Goal: Complete application form: Complete application form

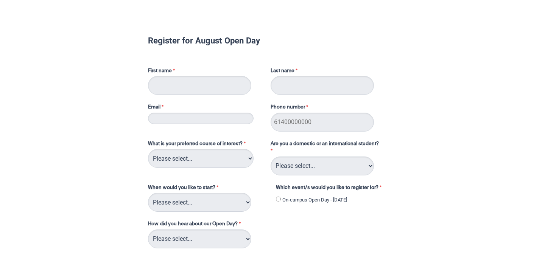
type input "[PERSON_NAME]"
type input "Mclennan"
type input "[EMAIL_ADDRESS][DOMAIN_NAME]"
click at [303, 119] on input "Phone number" at bounding box center [322, 122] width 103 height 19
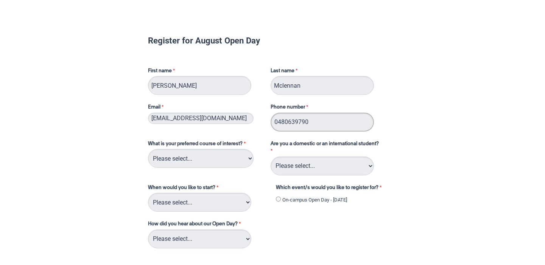
type input "0480639790"
click at [201, 162] on select "Please select... 2D Animation Acting Audio Engineering Circus Arts Comedy Digit…" at bounding box center [201, 158] width 106 height 19
select select "tfa_111"
click at [148, 149] on select "Please select... 2D Animation Acting Audio Engineering Circus Arts Comedy Digit…" at bounding box center [201, 158] width 106 height 19
click at [202, 154] on select "Please select... 2D Animation Acting Audio Engineering Circus Arts Comedy Digit…" at bounding box center [201, 158] width 106 height 19
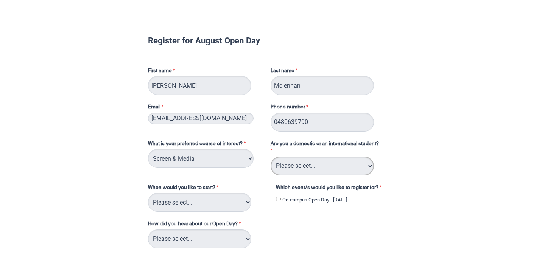
click at [312, 171] on select "Please select... Domestic Student International Student" at bounding box center [322, 166] width 103 height 19
select select "tfa_126"
click at [271, 157] on select "Please select... Domestic Student International Student" at bounding box center [322, 166] width 103 height 19
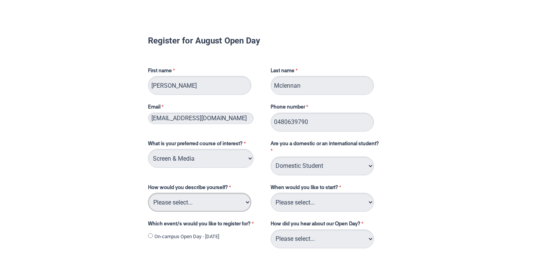
click at [214, 209] on select "Please select... I've completed Year 12 I'm looking for a career change I'm alr…" at bounding box center [199, 202] width 103 height 19
select select "tfa_71"
click at [148, 193] on select "Please select... I've completed Year 12 I'm looking for a career change I'm alr…" at bounding box center [199, 202] width 103 height 19
click at [151, 235] on input "On-campus Open Day - [DATE]" at bounding box center [150, 236] width 5 height 5
radio input "true"
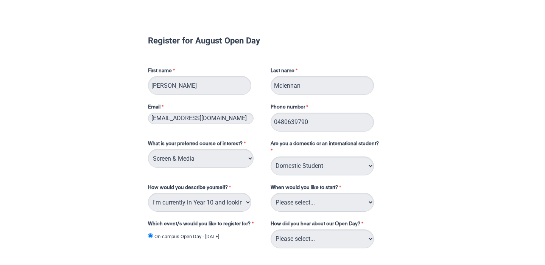
click at [151, 235] on input "On-campus Open Day - [DATE]" at bounding box center [150, 236] width 5 height 5
click at [203, 161] on select "Please select... 2D Animation Acting Audio Engineering Circus Arts Comedy Digit…" at bounding box center [201, 158] width 106 height 19
click at [288, 165] on select "Please select... Domestic Student International Student" at bounding box center [322, 166] width 103 height 19
click at [312, 207] on select "Please select... Trimester 3 2025, starting [DATE] Trimester 1 2026, starting […" at bounding box center [322, 202] width 103 height 19
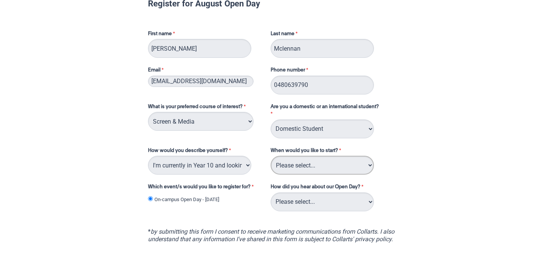
scroll to position [40, 0]
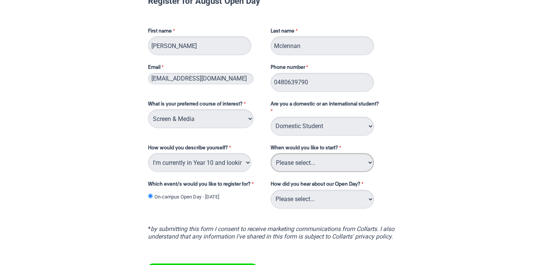
click at [357, 159] on select "Please select... Trimester 3 2025, starting [DATE] Trimester 1 2026, starting […" at bounding box center [322, 162] width 103 height 19
click at [326, 201] on select "Please select... Career Advisor Career Expo Collarts Newsletter/Email Collarts …" at bounding box center [322, 199] width 103 height 19
select select "tfa_137"
click at [271, 190] on select "Please select... Career Advisor Career Expo Collarts Newsletter/Email Collarts …" at bounding box center [322, 199] width 103 height 19
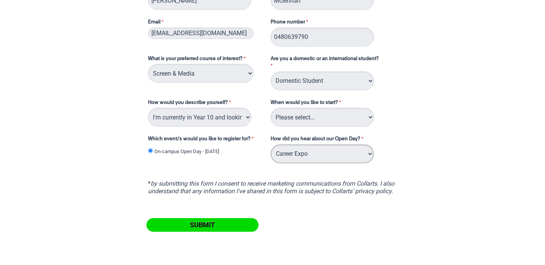
scroll to position [88, 0]
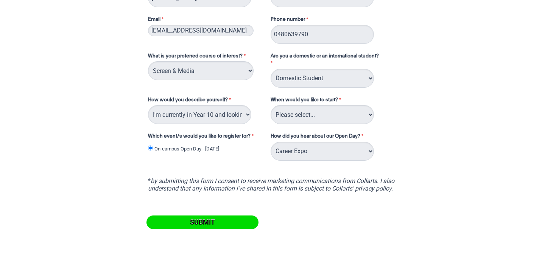
click at [222, 223] on input "Submit" at bounding box center [203, 223] width 112 height 14
click at [331, 114] on select "Please select... Trimester 3 2025, starting [DATE] Trimester 1 2026, starting […" at bounding box center [322, 114] width 103 height 19
click at [242, 116] on select "Please select... I've completed Year 12 I'm looking for a career change I'm alr…" at bounding box center [199, 114] width 103 height 19
click at [148, 105] on select "Please select... I've completed Year 12 I'm looking for a career change I'm alr…" at bounding box center [199, 114] width 103 height 19
click at [296, 115] on select "Please select... Trimester 3 2025, starting [DATE] Trimester 1 2026, starting […" at bounding box center [322, 114] width 103 height 19
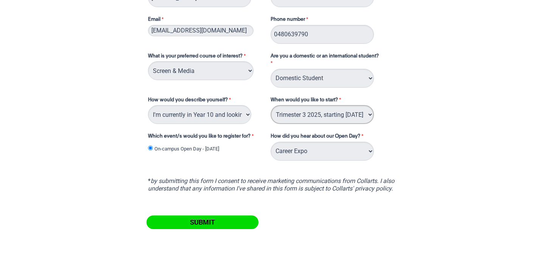
click at [271, 105] on select "Please select... Trimester 3 2025, starting [DATE] Trimester 1 2026, starting […" at bounding box center [322, 114] width 103 height 19
click at [308, 115] on select "Please select... Trimester 3 2025, starting [DATE] Trimester 1 2026, starting […" at bounding box center [322, 114] width 103 height 19
select select "tfa_234"
click at [271, 105] on select "Please select... Trimester 3 2025, starting [DATE] Trimester 1 2026, starting […" at bounding box center [322, 114] width 103 height 19
click at [338, 115] on select "Please select... Trimester 3 2025, starting [DATE] Trimester 1 2026, starting […" at bounding box center [322, 114] width 103 height 19
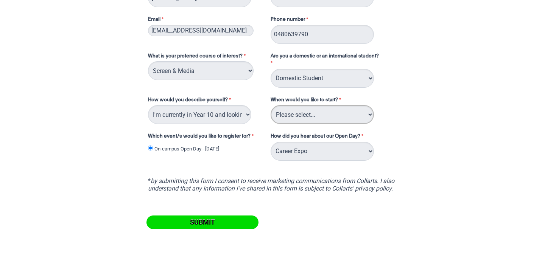
click at [271, 105] on select "Please select... Trimester 3 2025, starting [DATE] Trimester 1 2026, starting […" at bounding box center [322, 114] width 103 height 19
click at [214, 224] on input "Submit" at bounding box center [203, 223] width 112 height 14
click at [280, 134] on label "How did you hear about our Open Day?" at bounding box center [318, 137] width 95 height 9
click at [280, 142] on select "Please select... Career Advisor Career Expo Collarts Newsletter/Email Collarts …" at bounding box center [322, 151] width 103 height 19
click at [295, 116] on select "Please select... Trimester 3 2025, starting [DATE] Trimester 1 2026, starting […" at bounding box center [322, 114] width 103 height 19
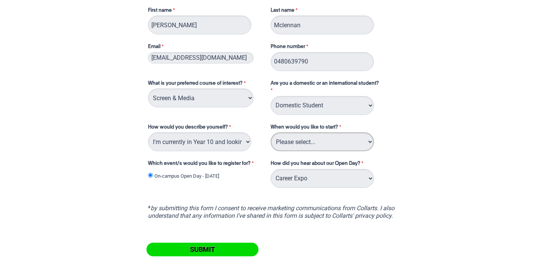
scroll to position [62, 0]
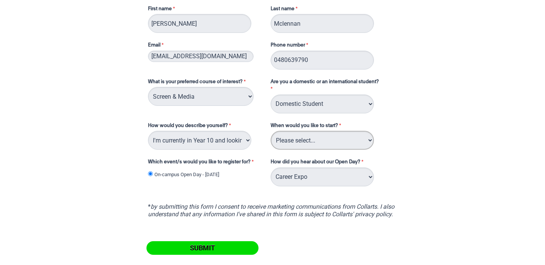
click at [315, 137] on select "Please select... Trimester 3 2025, starting [DATE] Trimester 1 2026, starting […" at bounding box center [322, 140] width 103 height 19
click at [325, 138] on select "Please select... Trimester 3 2025, starting [DATE] Trimester 1 2026, starting […" at bounding box center [322, 140] width 103 height 19
select select "tfa_234"
click at [271, 131] on select "Please select... Trimester 3 2025, starting [DATE] Trimester 1 2026, starting […" at bounding box center [322, 140] width 103 height 19
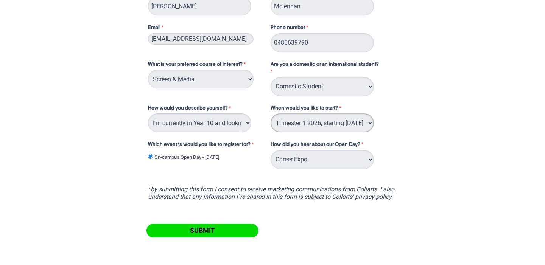
scroll to position [83, 0]
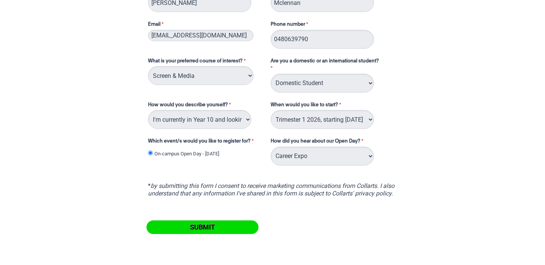
click at [219, 228] on input "Submit" at bounding box center [203, 228] width 112 height 14
